Goal: Information Seeking & Learning: Find specific fact

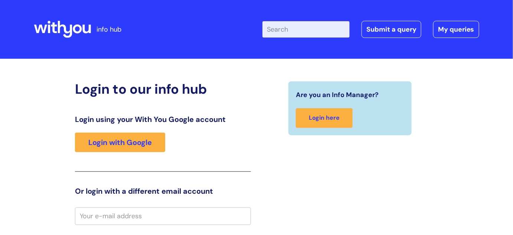
click at [302, 25] on input "Enter your search term here..." at bounding box center [306, 29] width 87 height 16
type input "expenses policy"
click button "Search" at bounding box center [0, 0] width 0 height 0
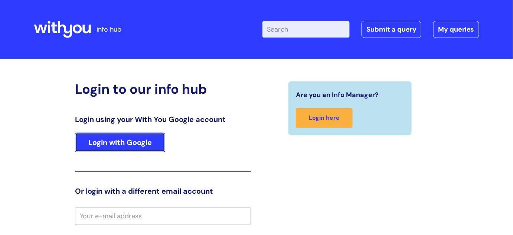
click at [146, 143] on link "Login with Google" at bounding box center [120, 142] width 90 height 19
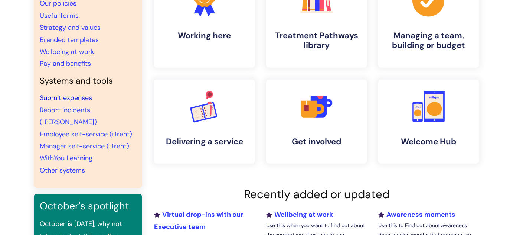
scroll to position [67, 0]
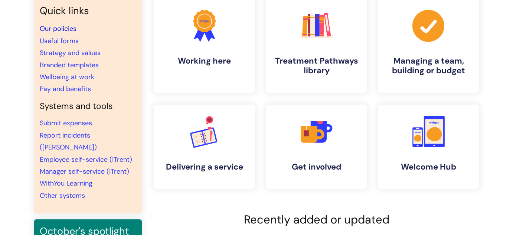
click at [54, 30] on link "Our policies" at bounding box center [58, 28] width 37 height 9
